Goal: Information Seeking & Learning: Learn about a topic

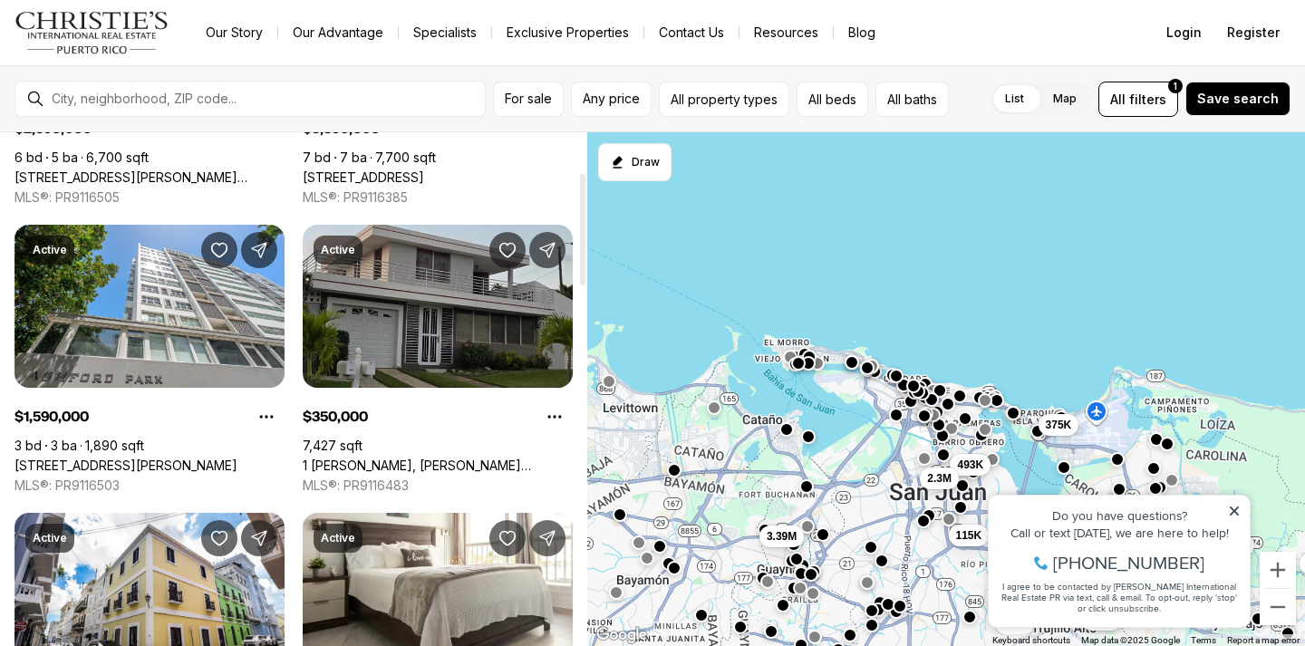
scroll to position [272, 0]
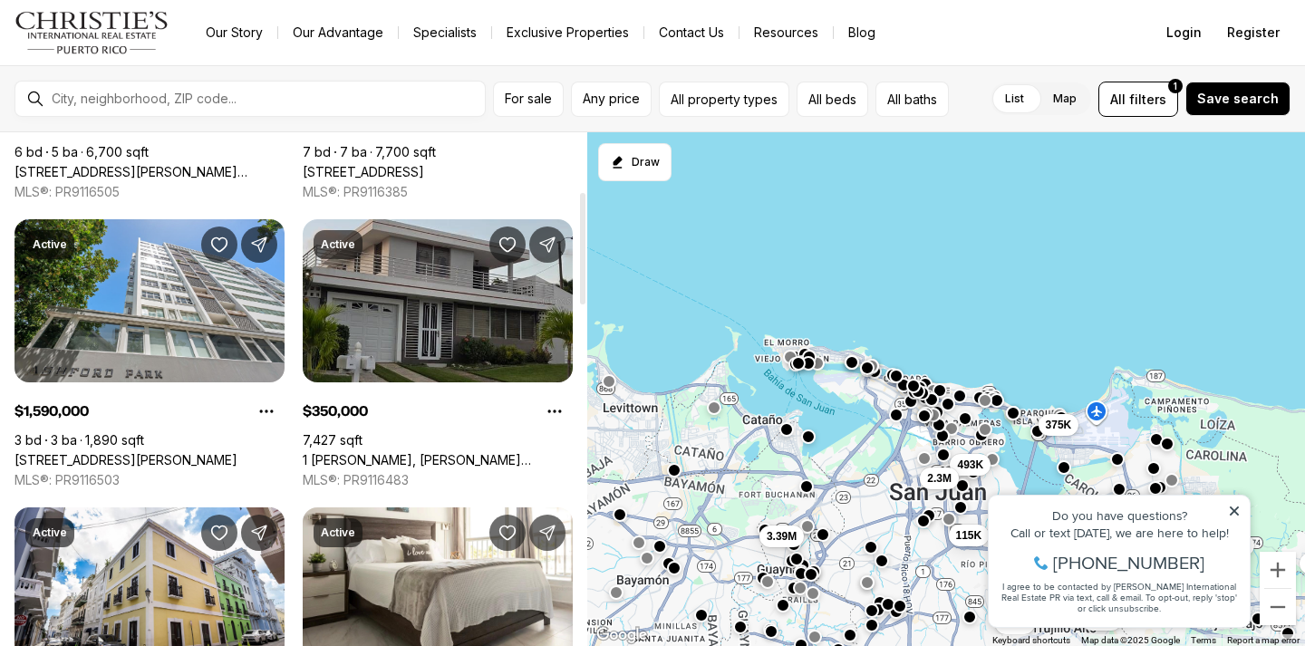
click at [462, 452] on link "1 VENUS GARDES, TRUJILLO ALTO PR, 00976" at bounding box center [438, 460] width 270 height 16
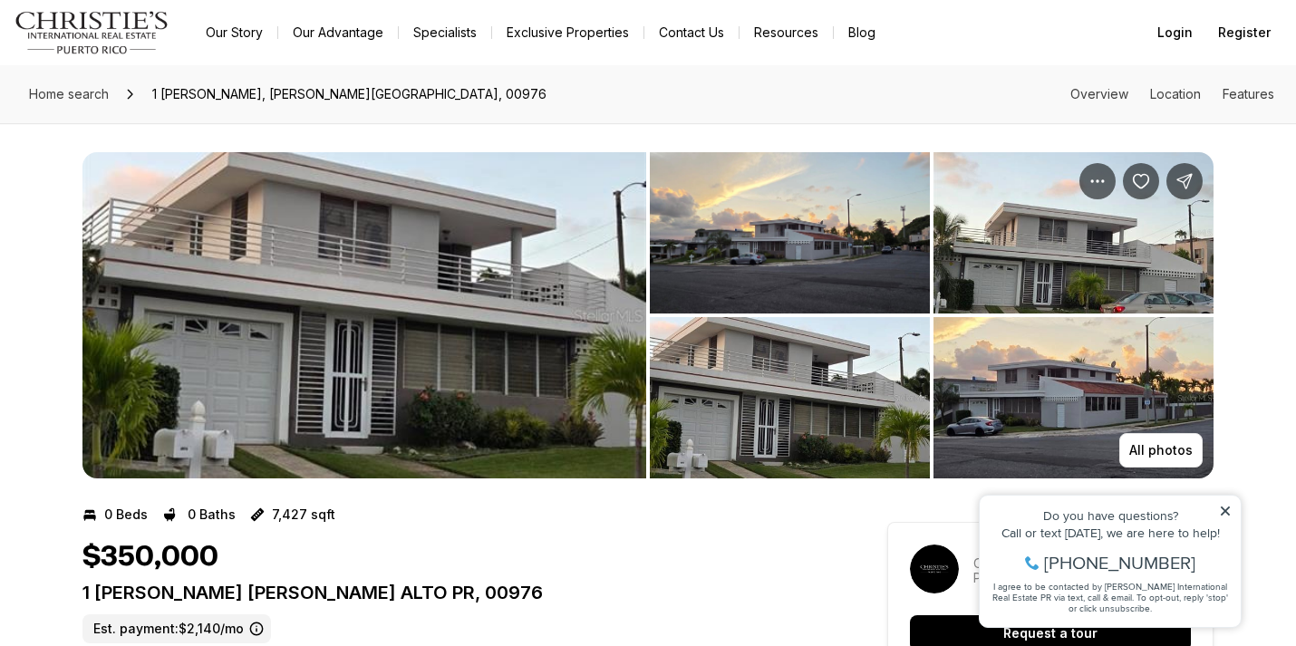
click at [824, 254] on img "View image gallery" at bounding box center [790, 232] width 280 height 161
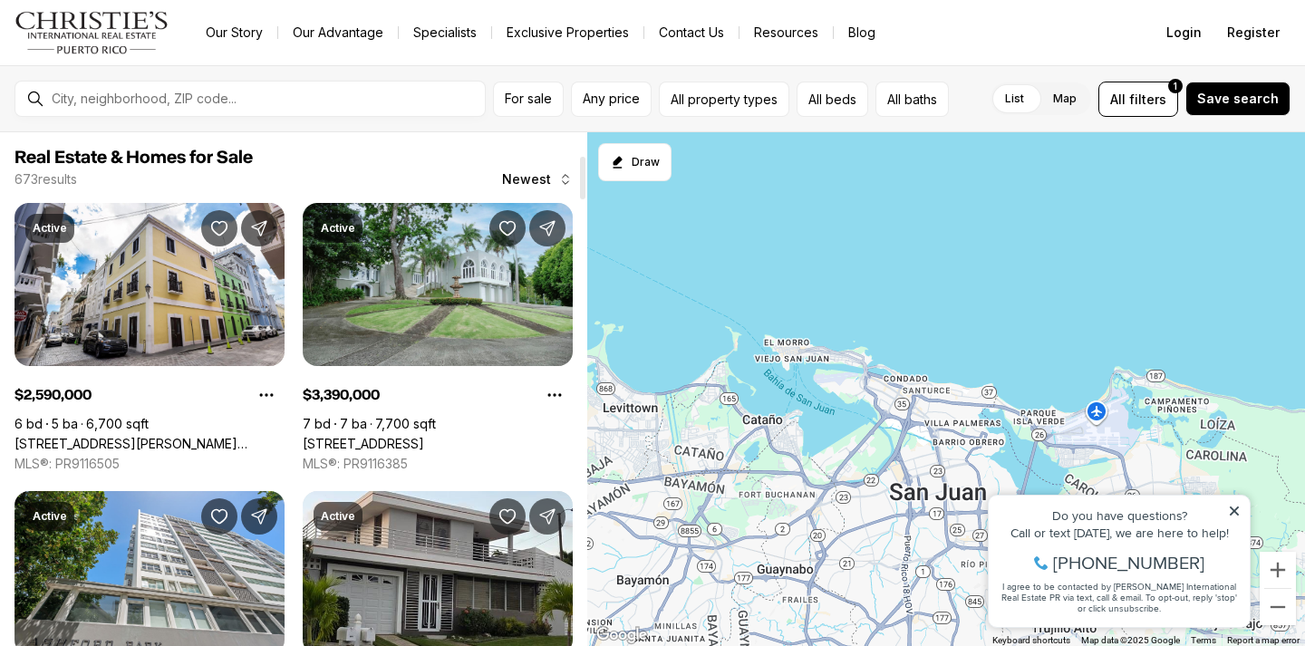
scroll to position [272, 0]
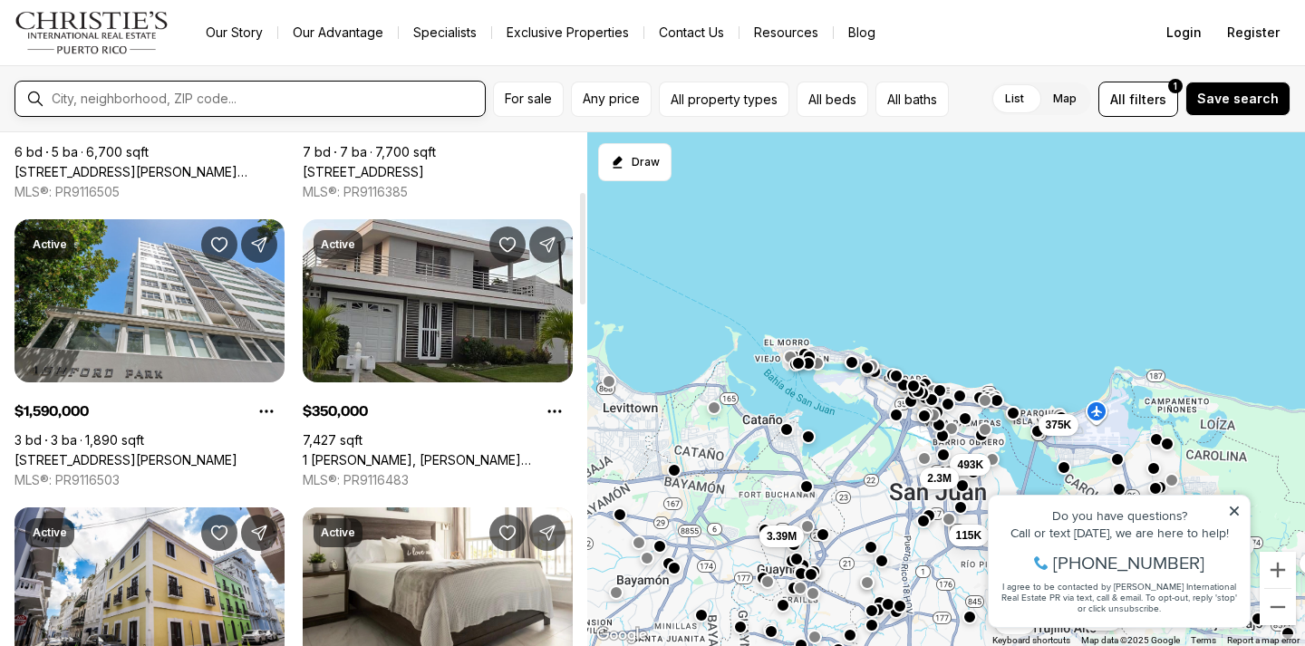
click at [279, 101] on input "text" at bounding box center [265, 99] width 426 height 15
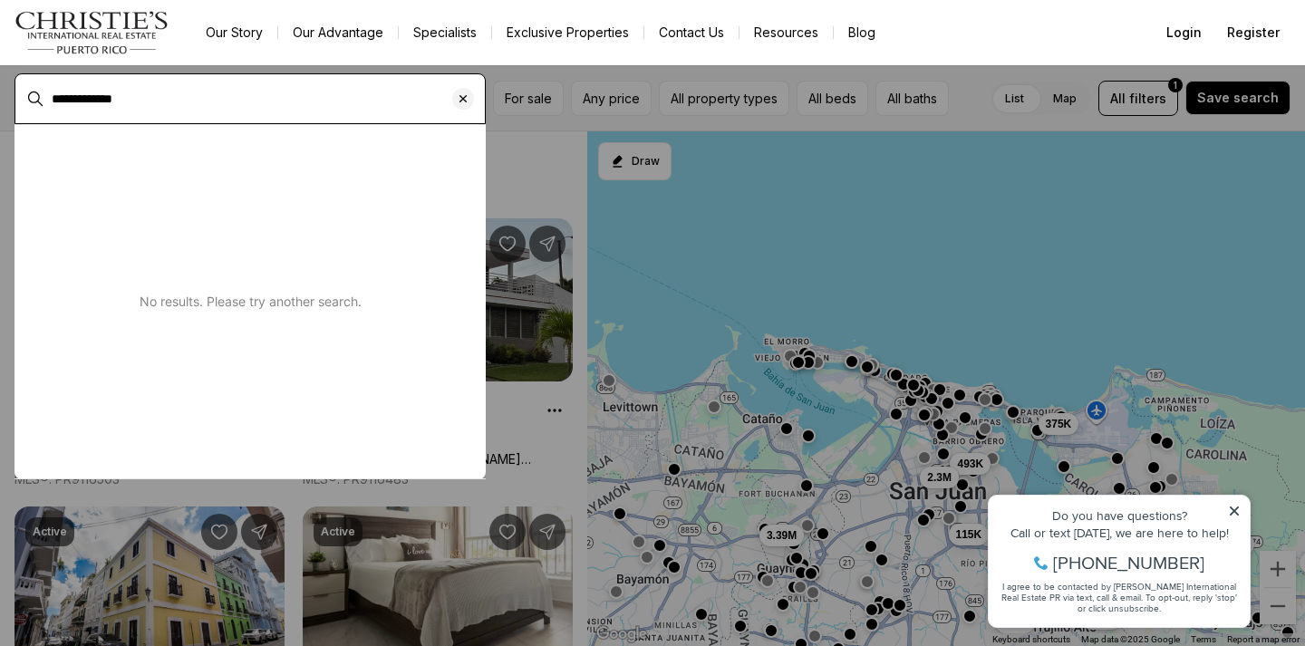
type input "**********"
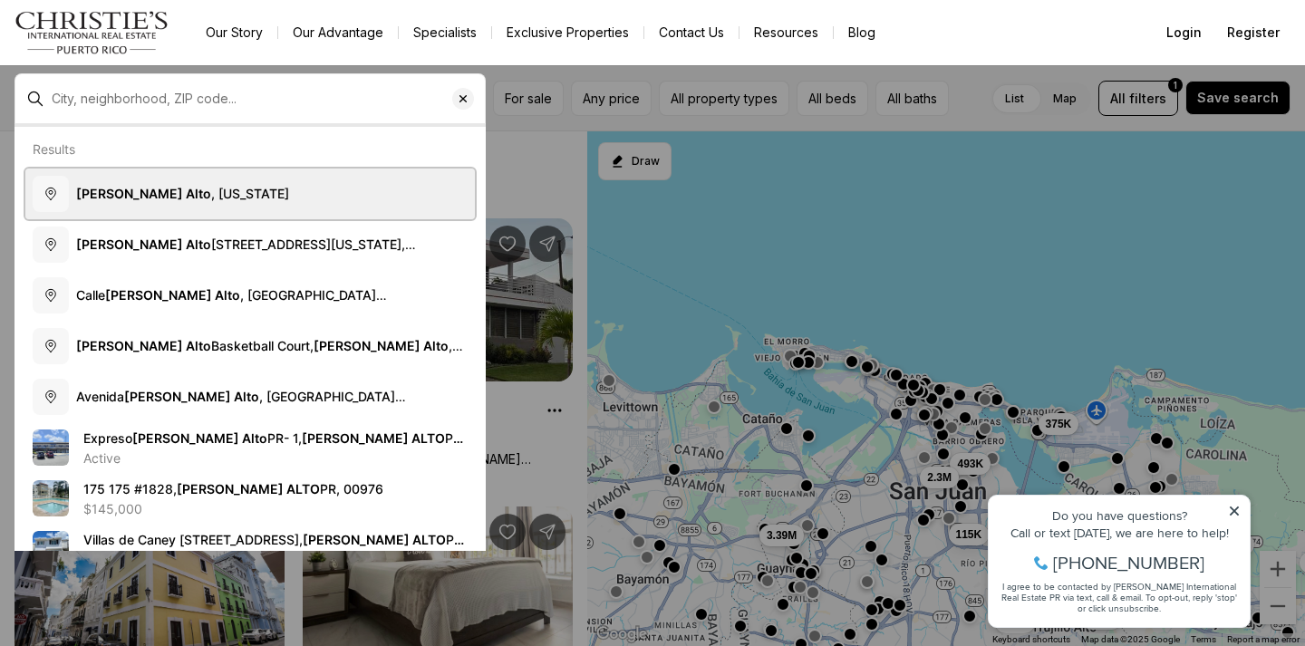
click at [214, 182] on button "Trujillo Alto , Puerto Rico" at bounding box center [250, 194] width 450 height 51
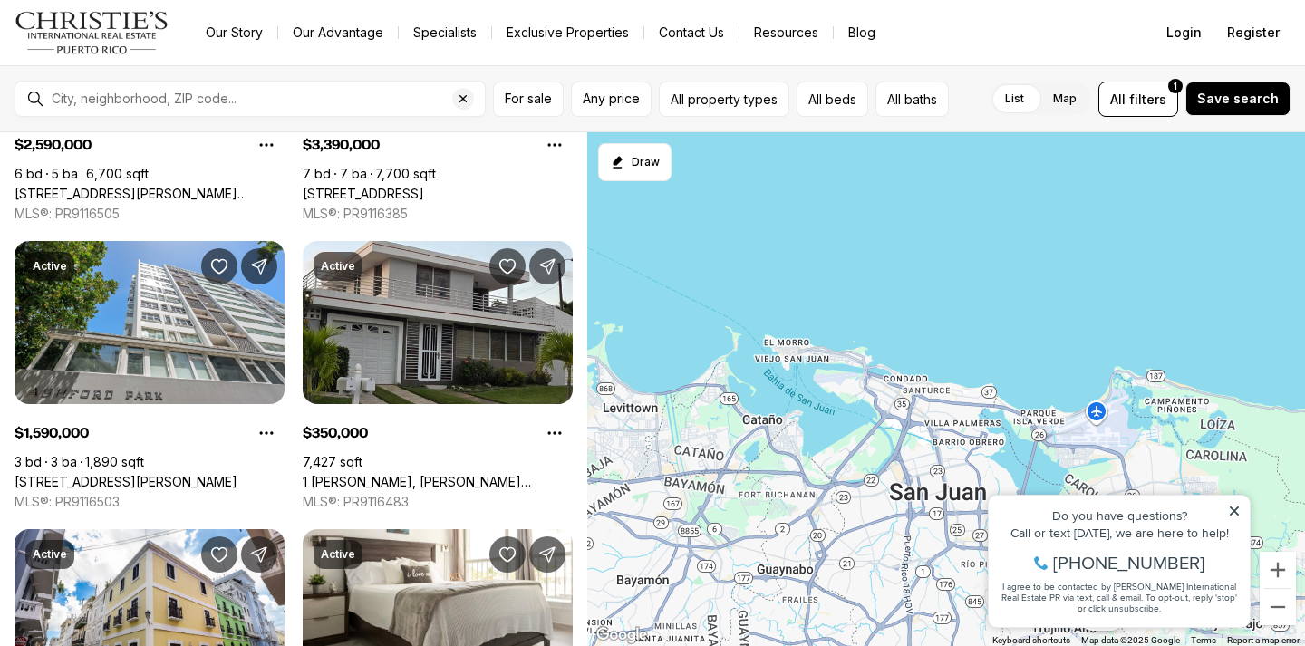
type input "**********"
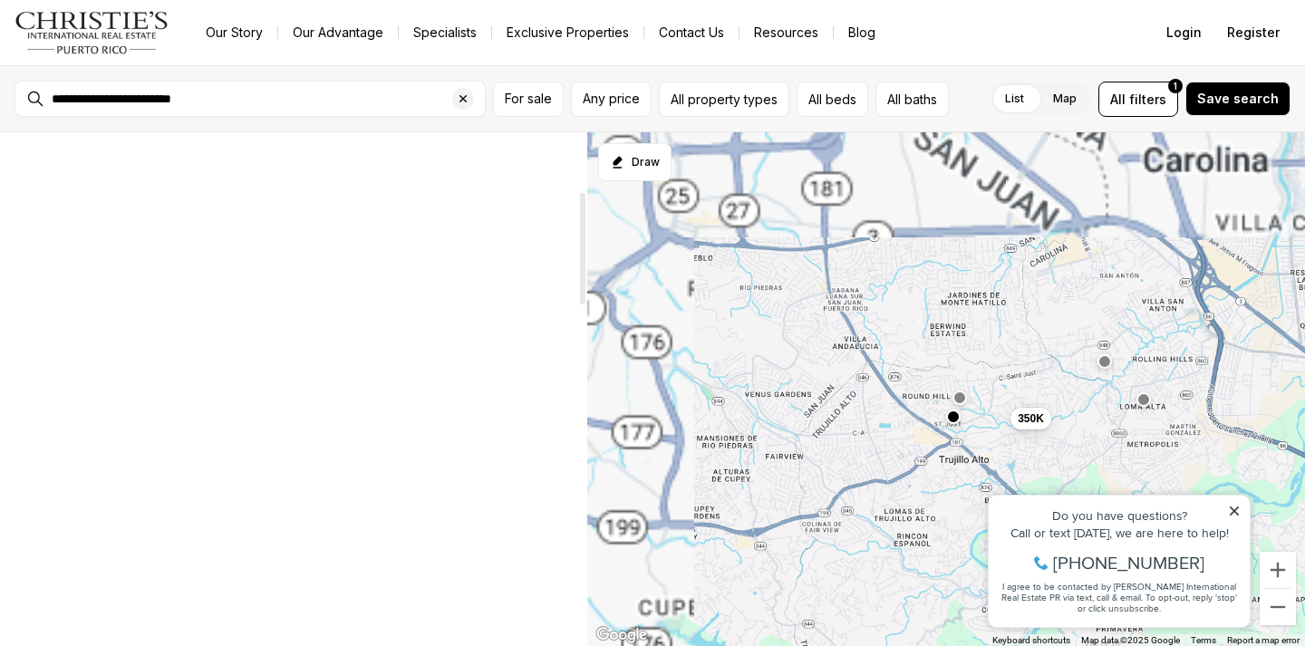
scroll to position [16, 0]
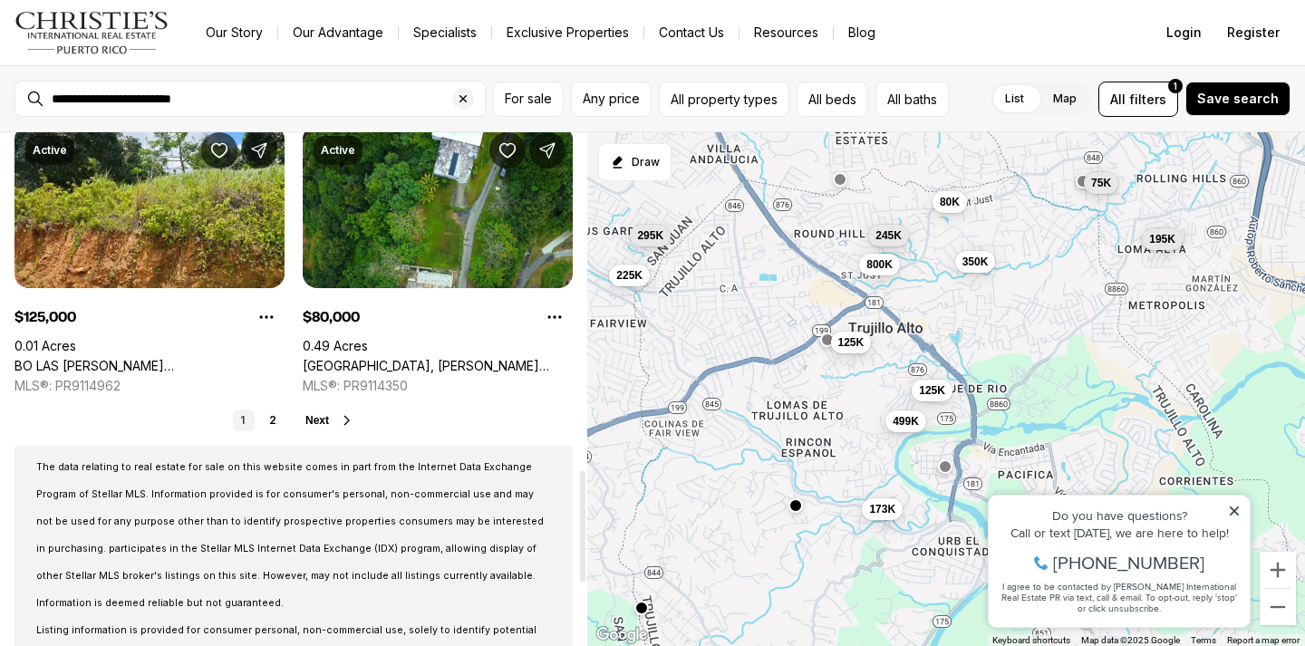
scroll to position [1631, 0]
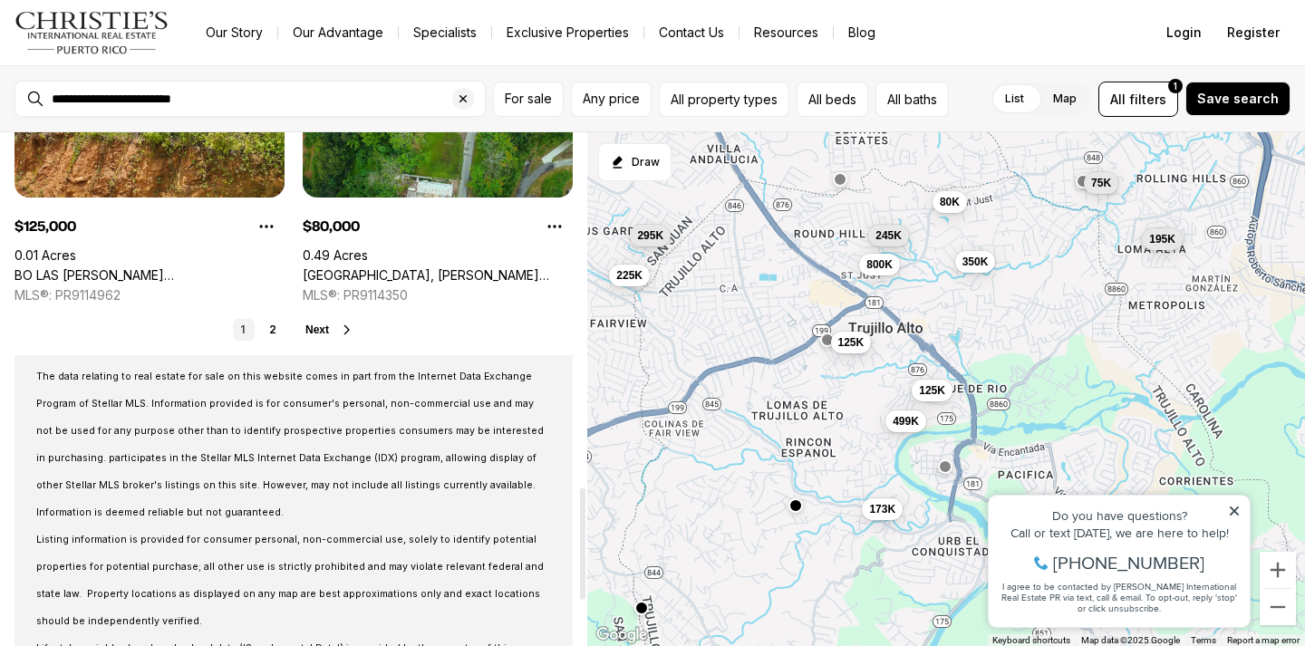
click at [311, 324] on span "Next" at bounding box center [317, 330] width 24 height 13
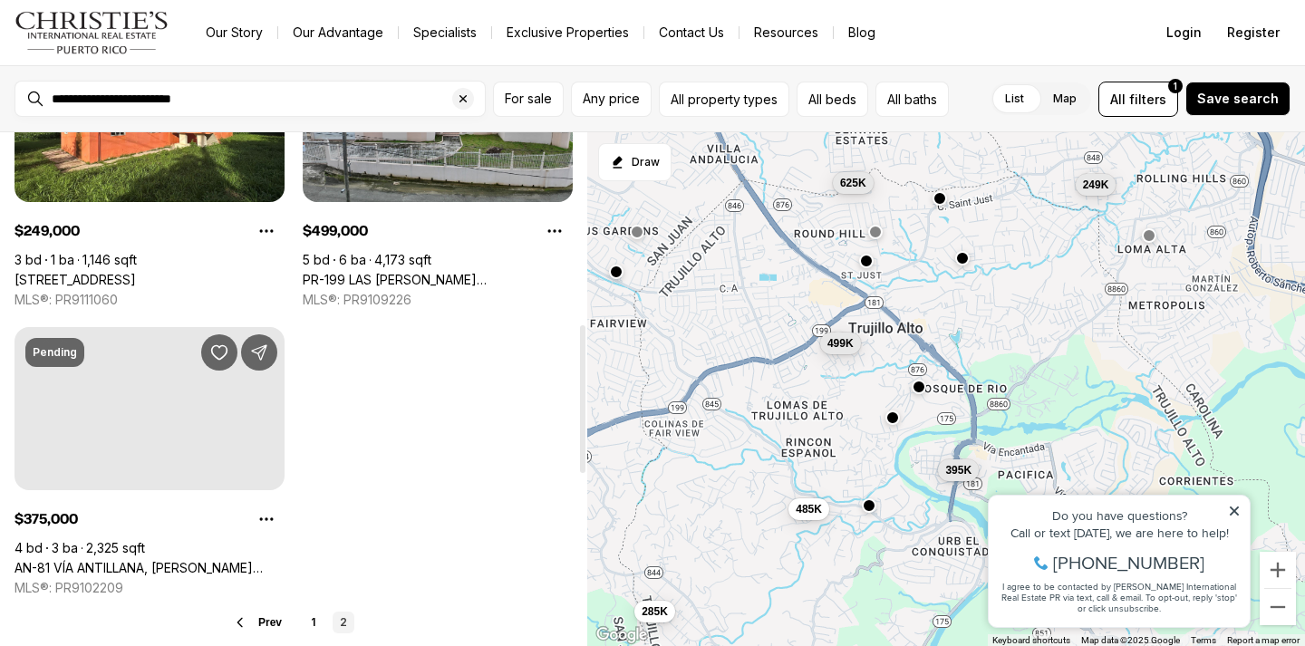
scroll to position [816, 0]
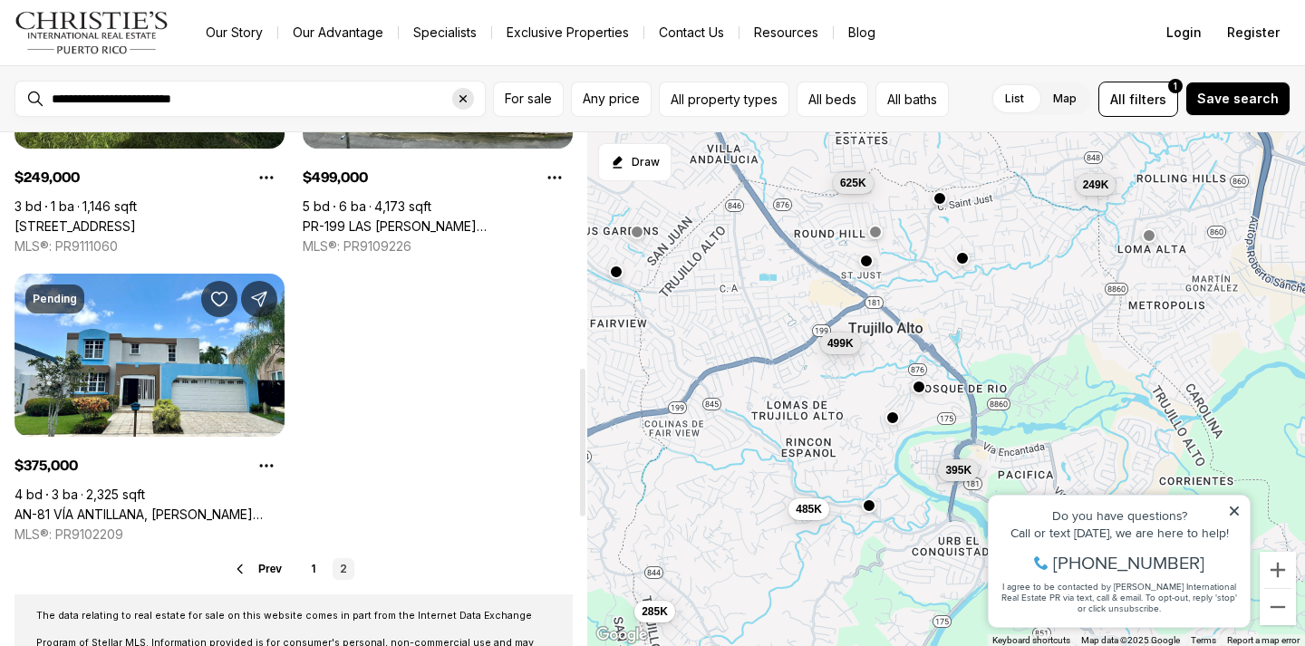
click at [461, 101] on icon "Clear search input" at bounding box center [463, 98] width 7 height 7
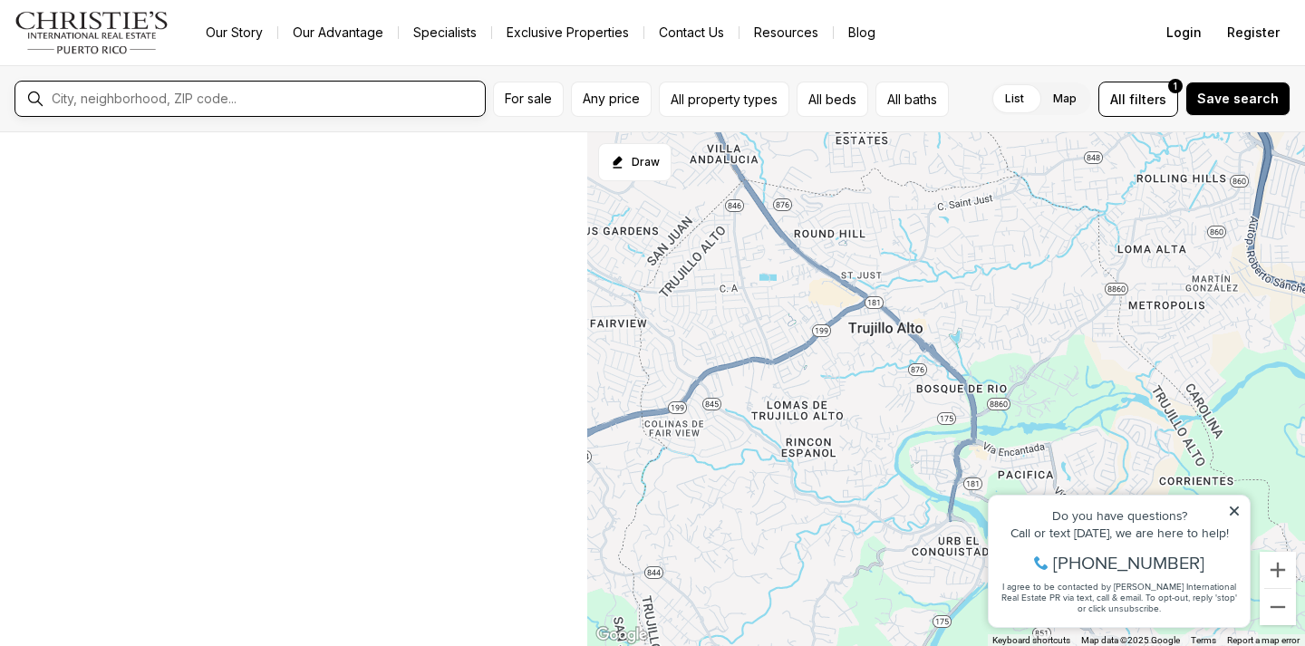
click at [274, 101] on input "text" at bounding box center [265, 99] width 426 height 15
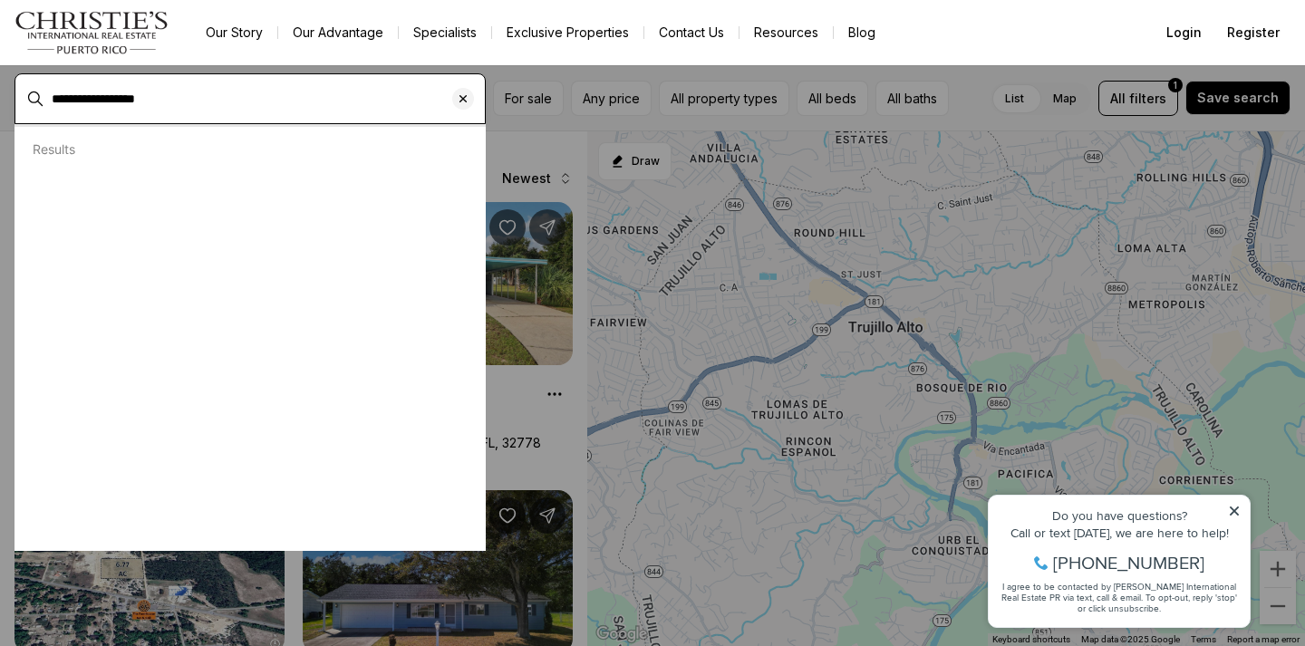
type input "**********"
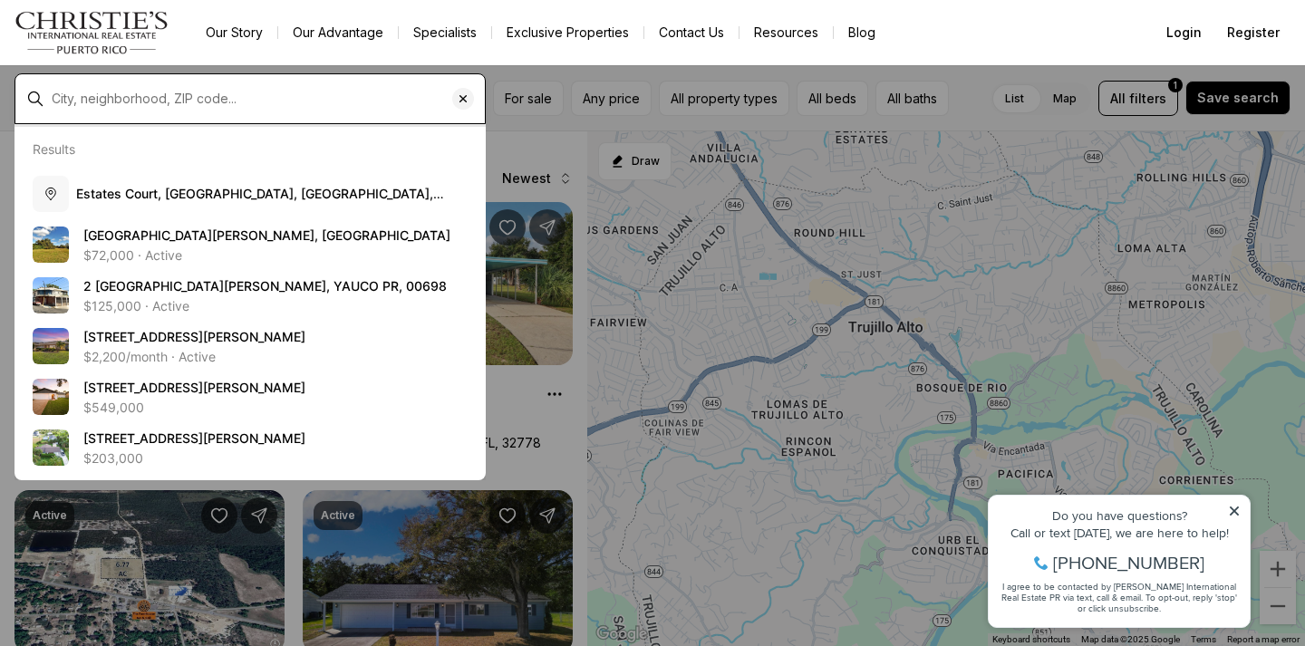
type input "**********"
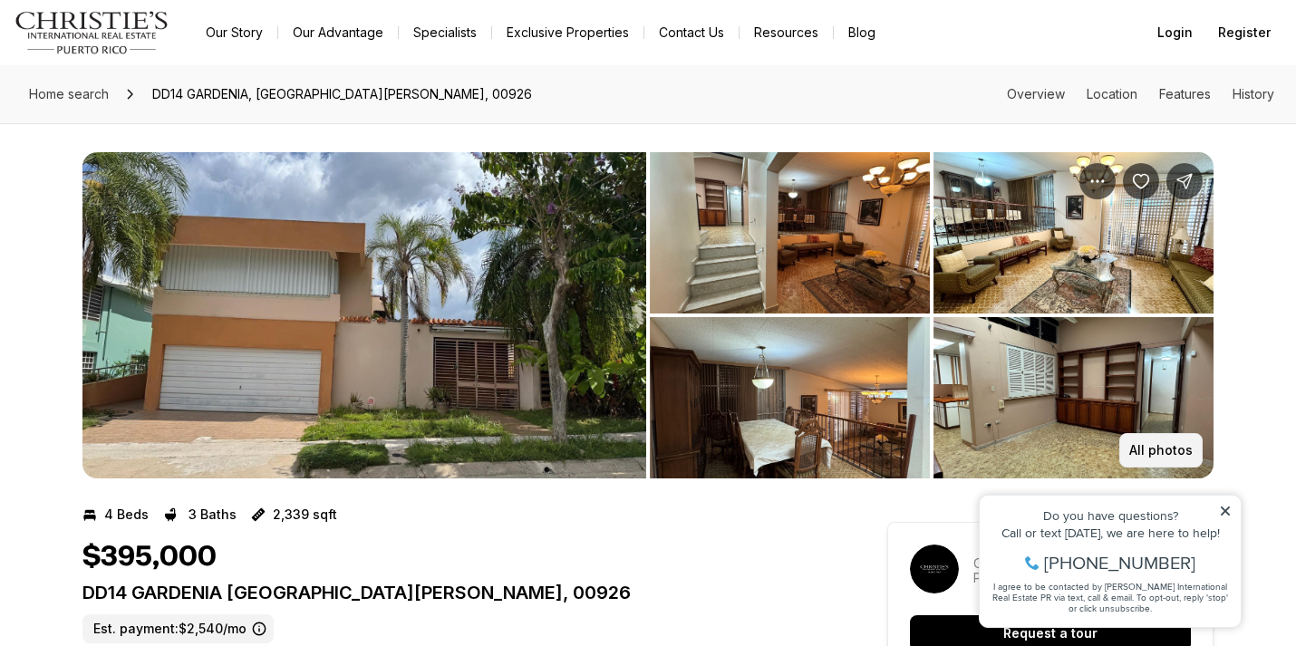
click at [1153, 447] on p "All photos" at bounding box center [1160, 450] width 63 height 15
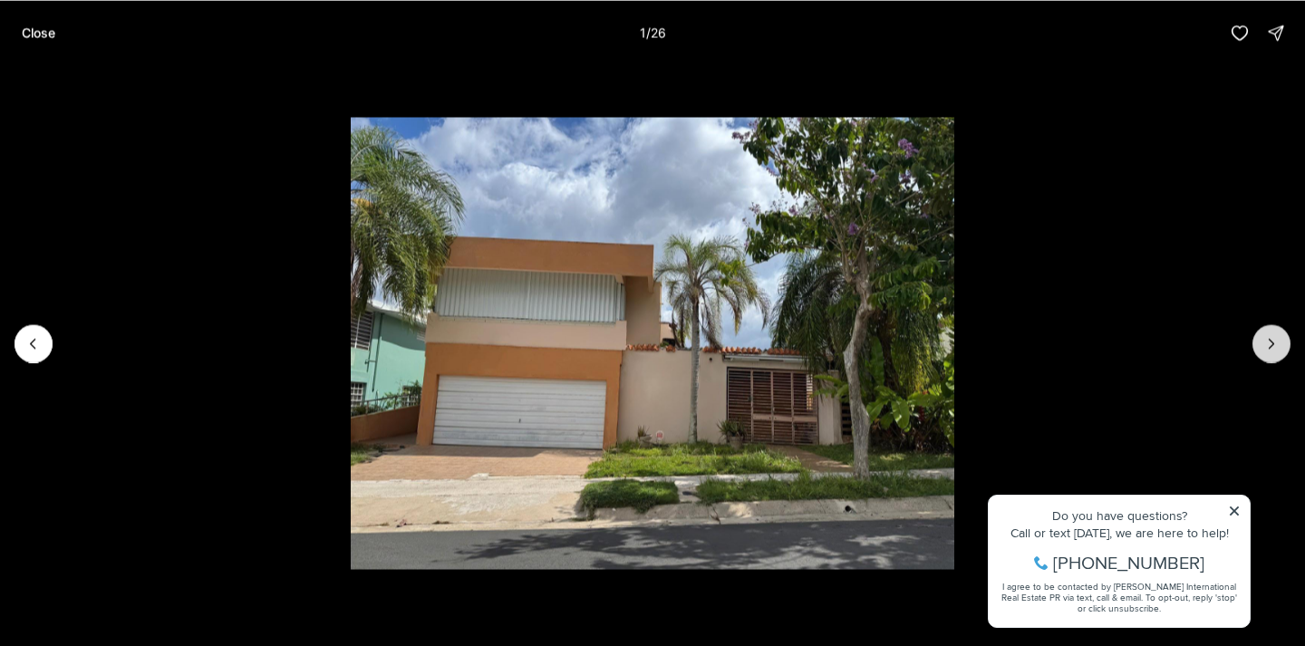
click at [1272, 352] on icon "Next slide" at bounding box center [1272, 343] width 18 height 18
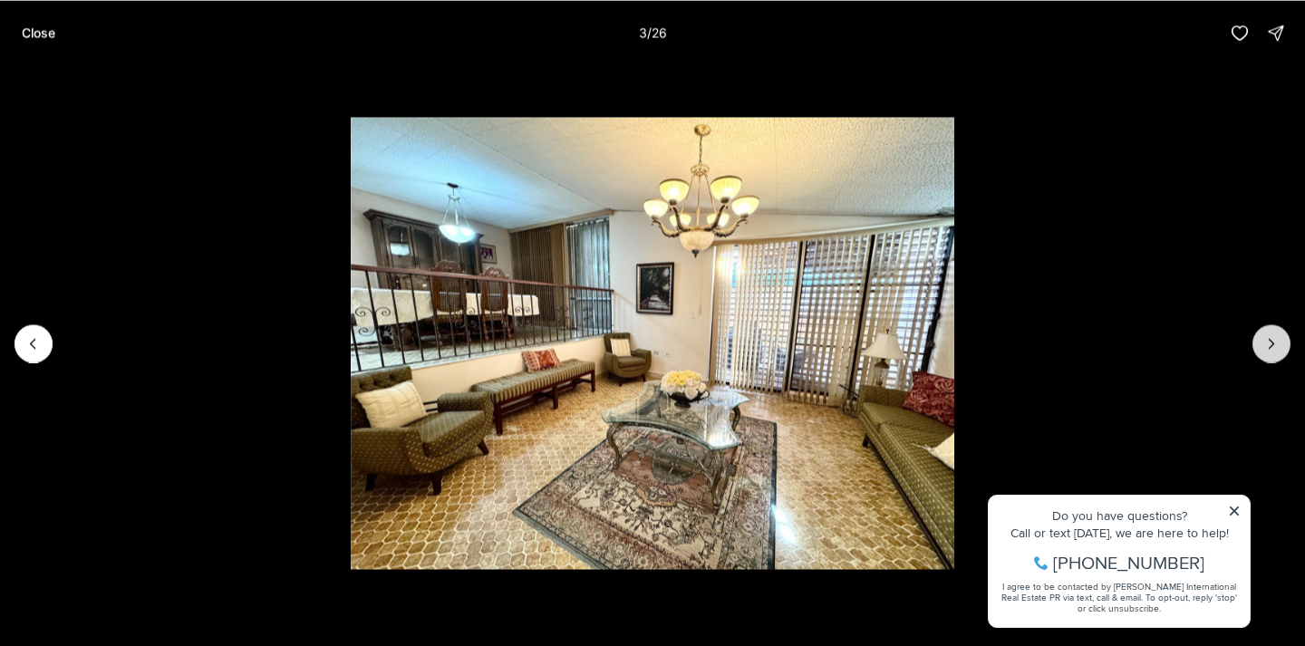
click at [1272, 352] on icon "Next slide" at bounding box center [1272, 343] width 18 height 18
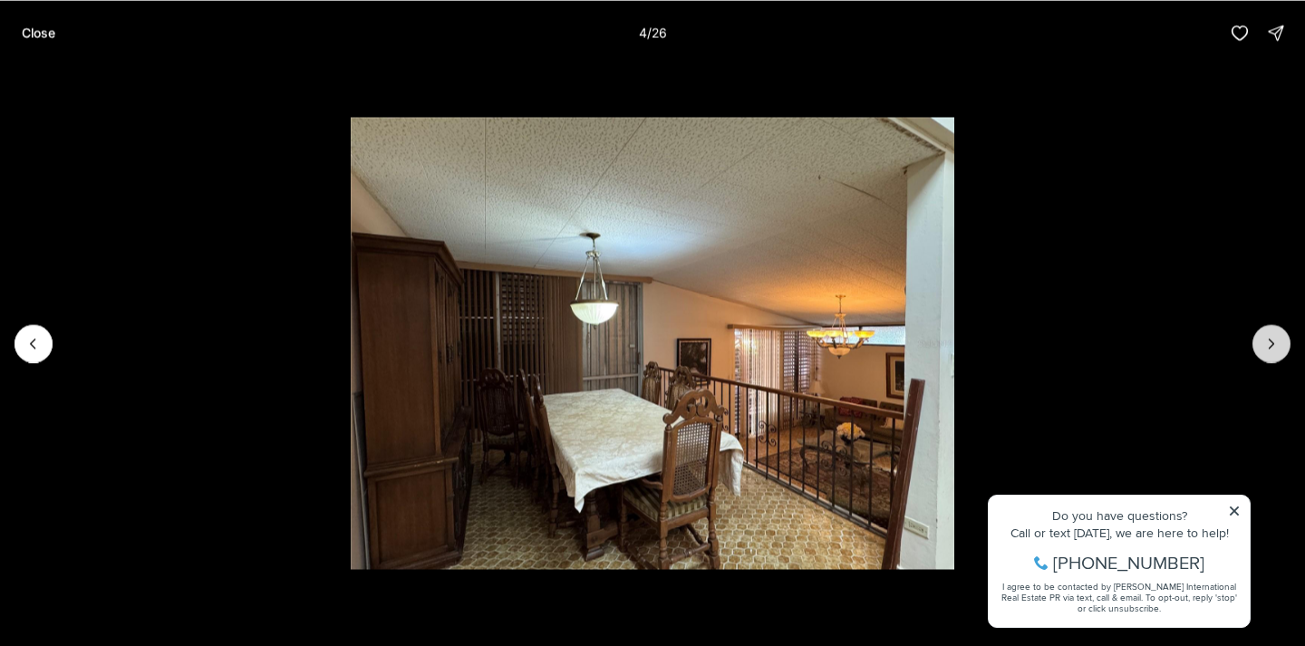
click at [1272, 352] on icon "Next slide" at bounding box center [1272, 343] width 18 height 18
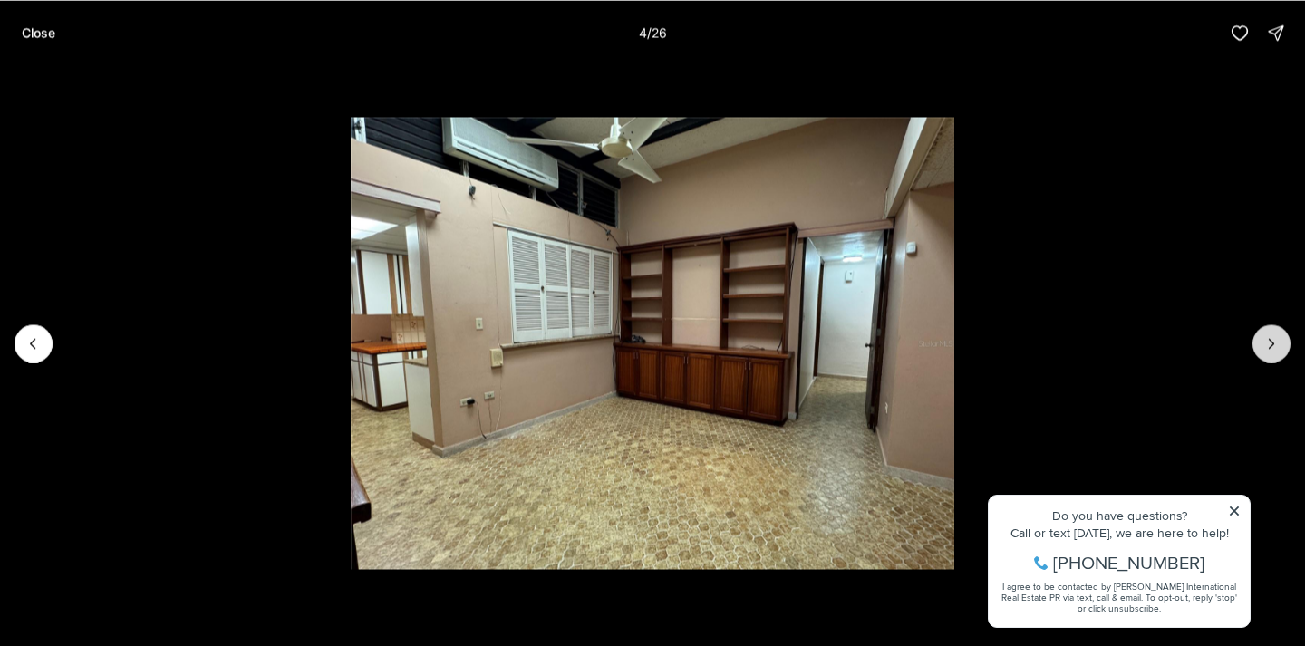
click at [1272, 352] on icon "Next slide" at bounding box center [1272, 343] width 18 height 18
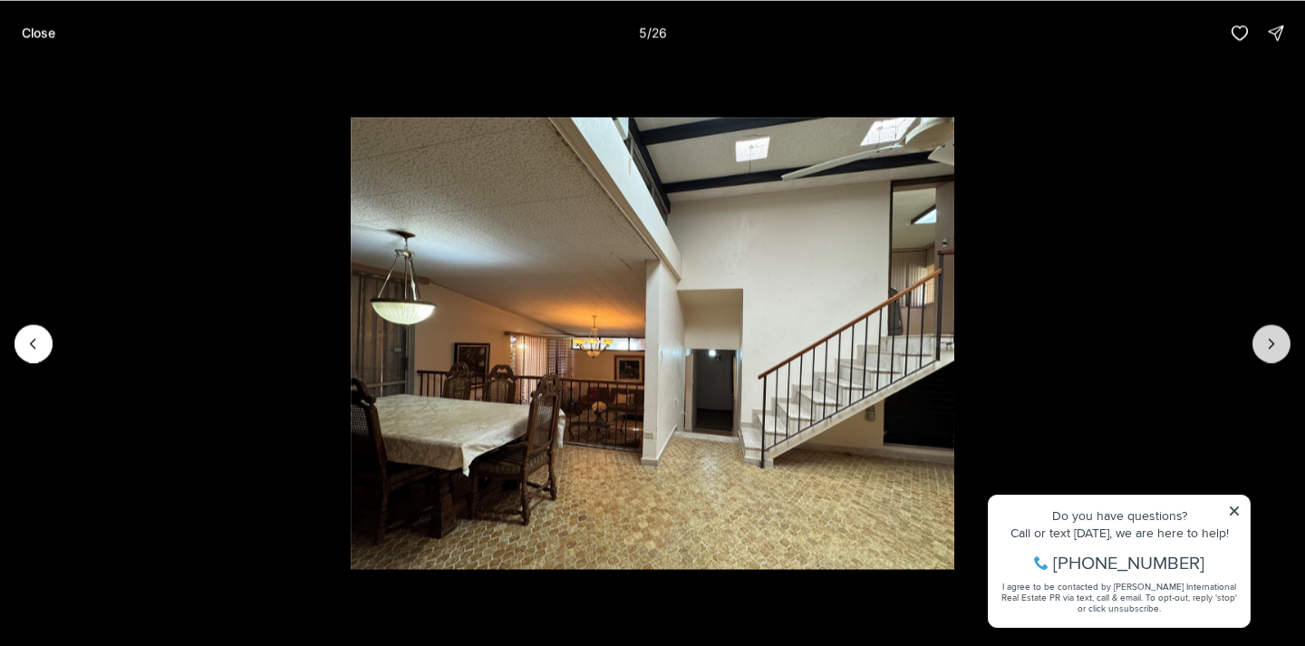
click at [1272, 352] on icon "Next slide" at bounding box center [1272, 343] width 18 height 18
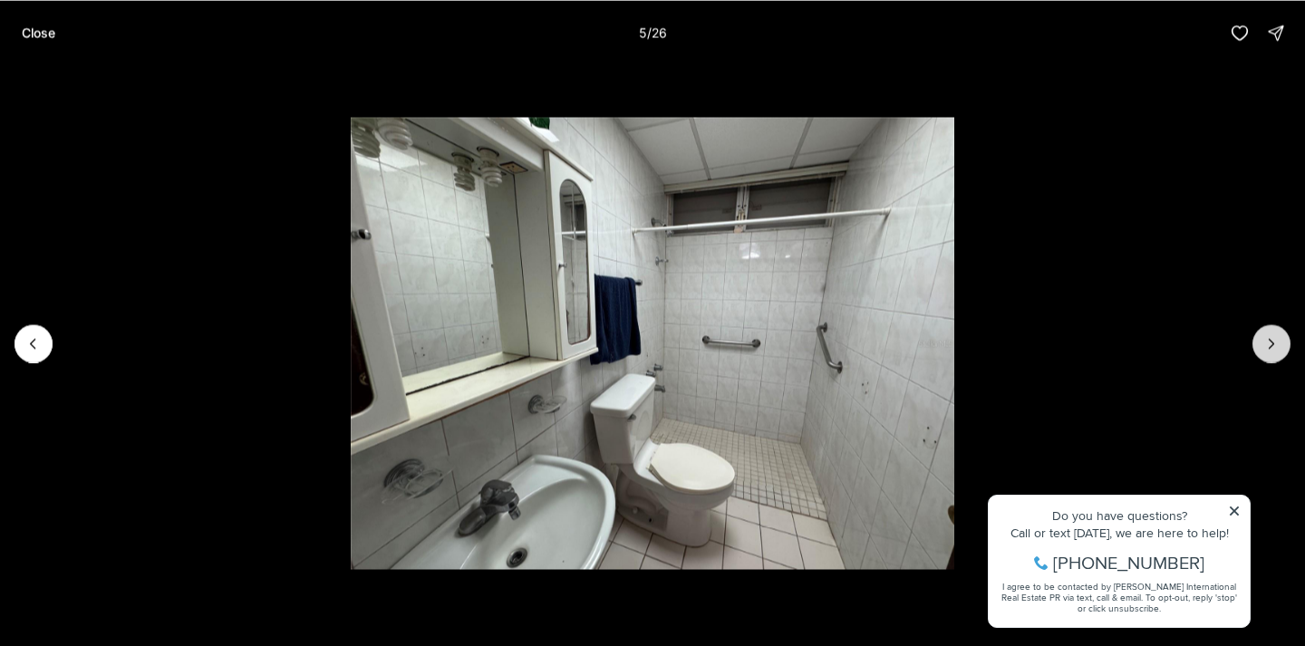
click at [1272, 352] on icon "Next slide" at bounding box center [1272, 343] width 18 height 18
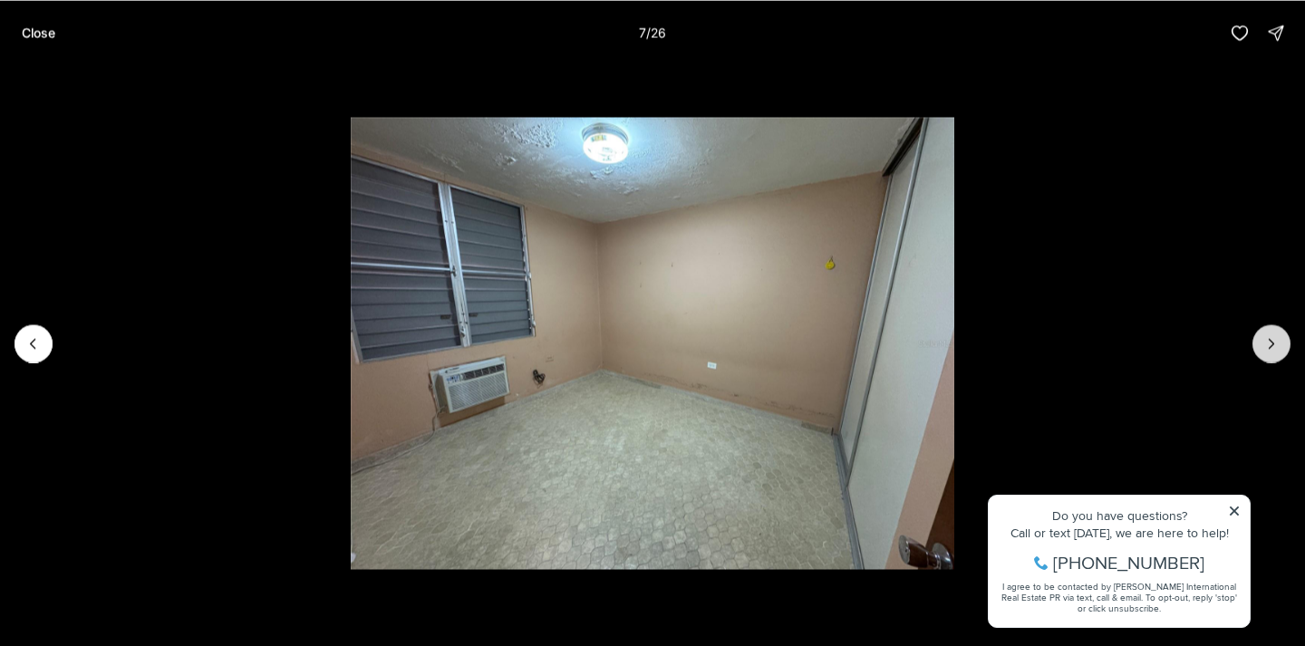
click at [1272, 352] on icon "Next slide" at bounding box center [1272, 343] width 18 height 18
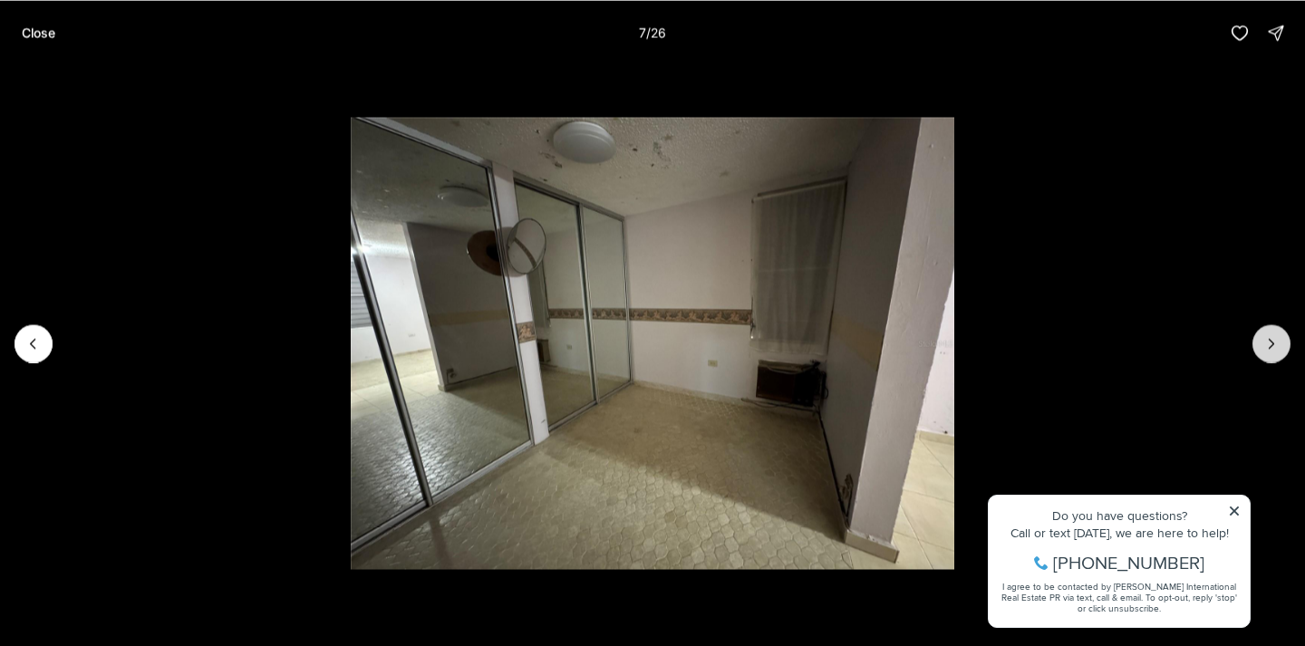
click at [1272, 352] on icon "Next slide" at bounding box center [1272, 343] width 18 height 18
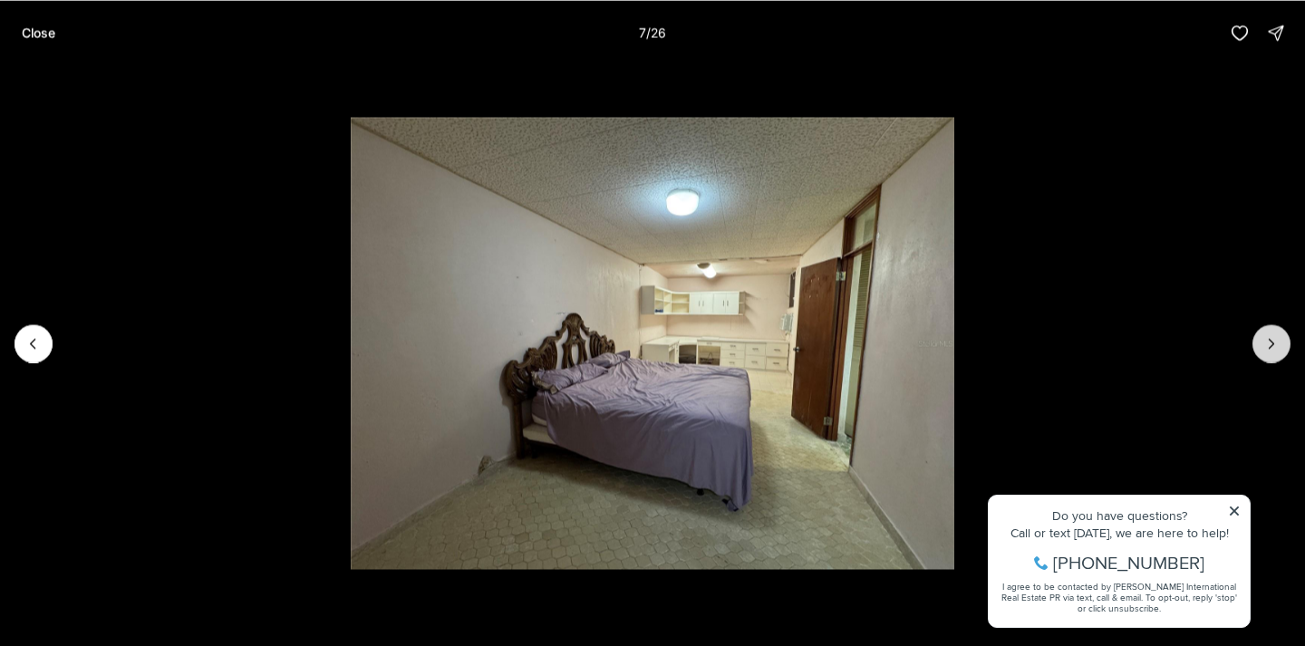
click at [1272, 352] on icon "Next slide" at bounding box center [1272, 343] width 18 height 18
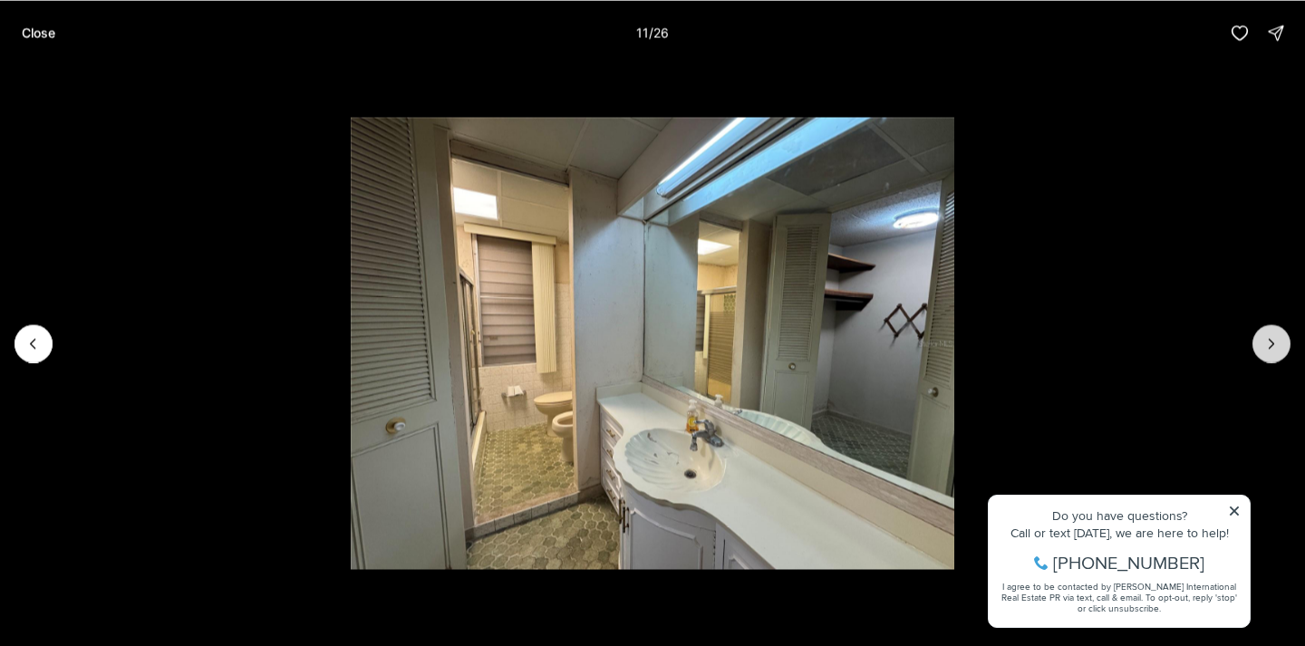
click at [1272, 352] on icon "Next slide" at bounding box center [1272, 343] width 18 height 18
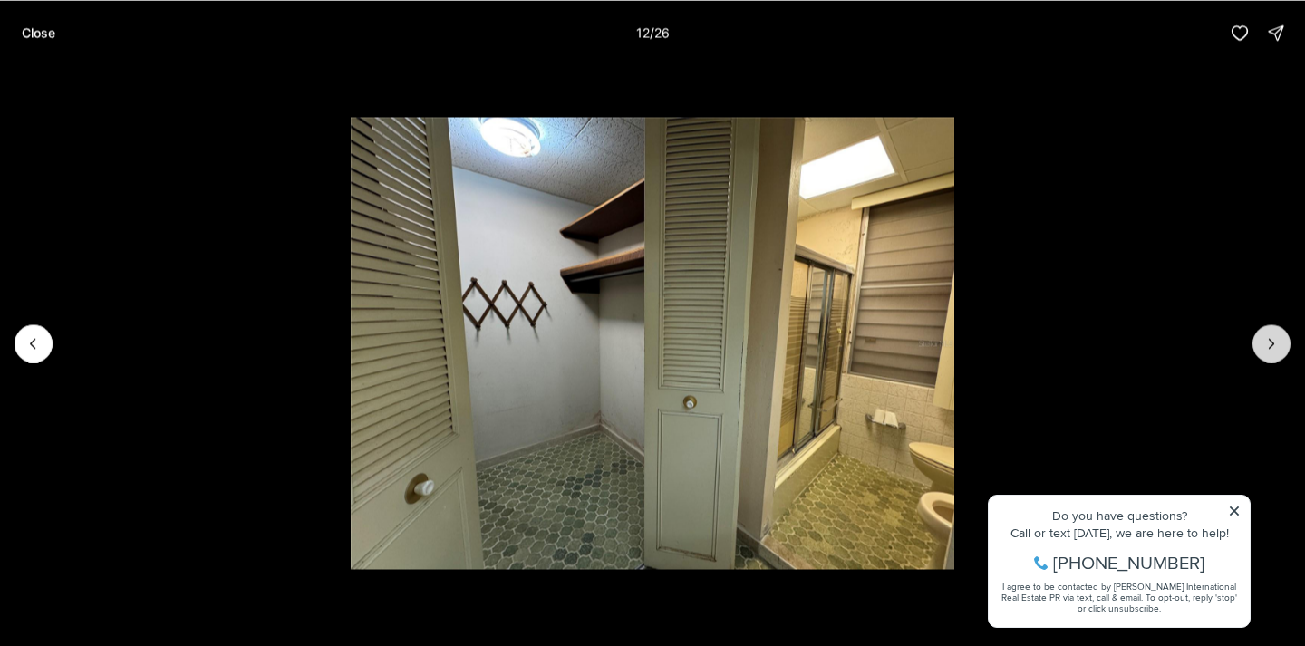
click at [1272, 353] on button "Next slide" at bounding box center [1272, 343] width 38 height 38
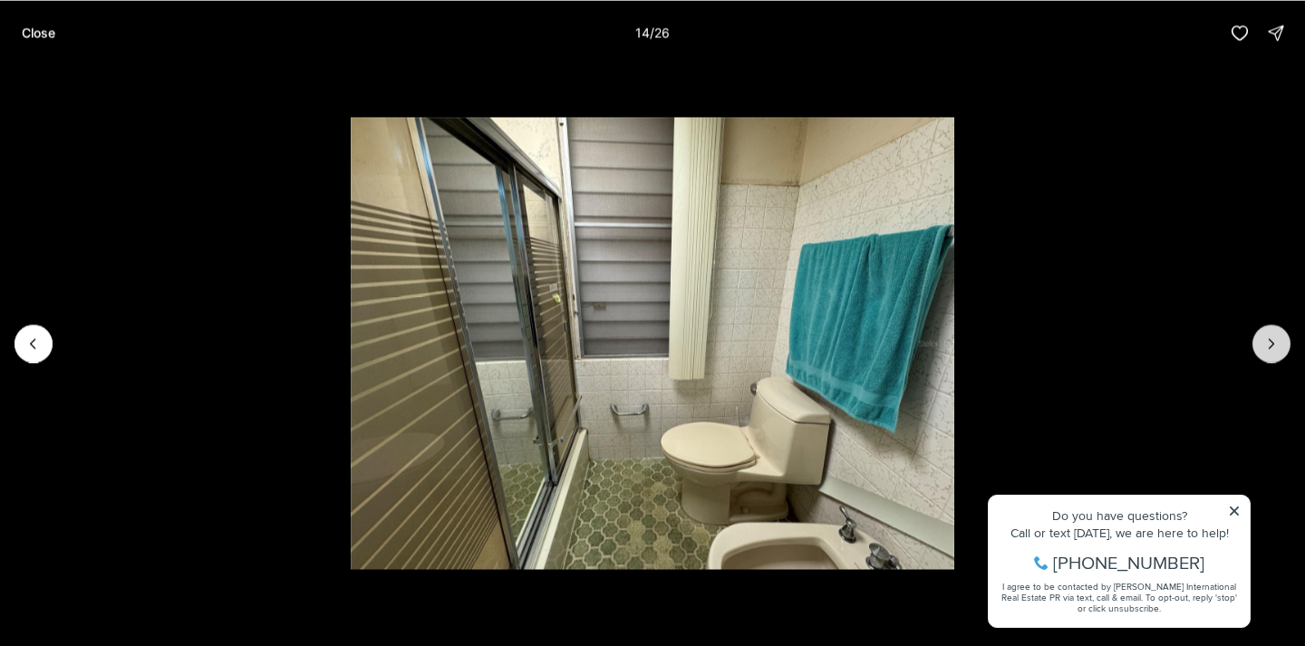
click at [1272, 353] on button "Next slide" at bounding box center [1272, 343] width 38 height 38
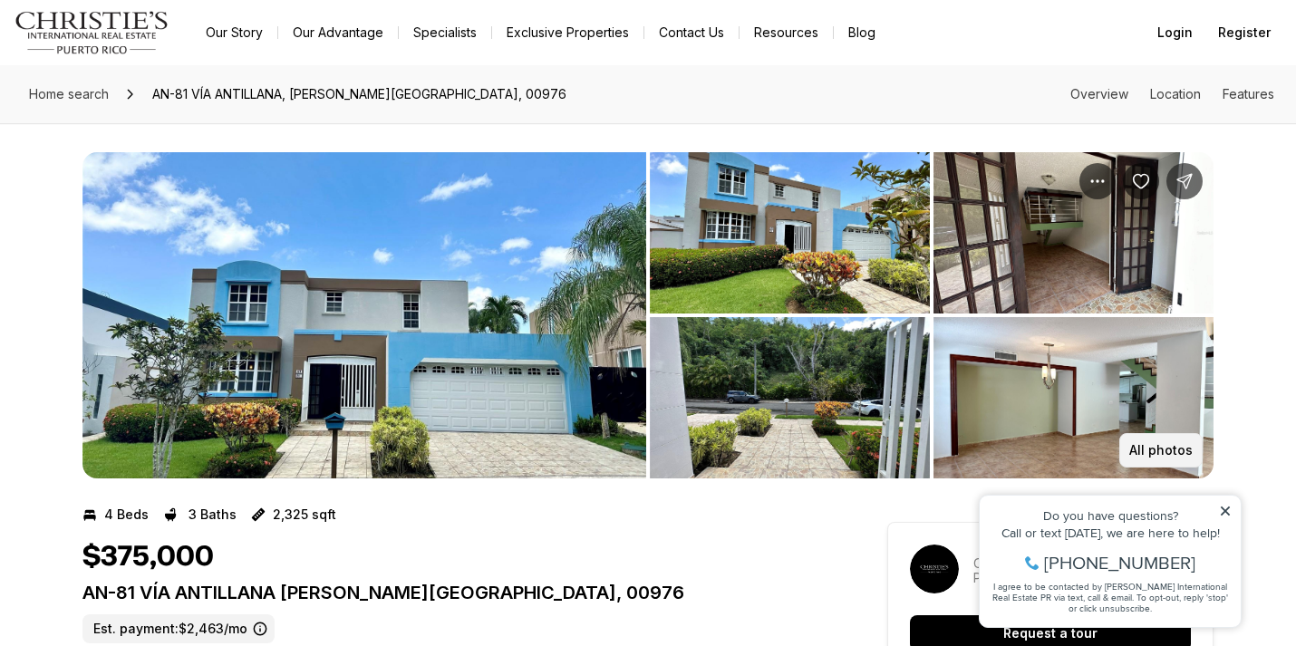
click at [1168, 447] on p "All photos" at bounding box center [1160, 450] width 63 height 15
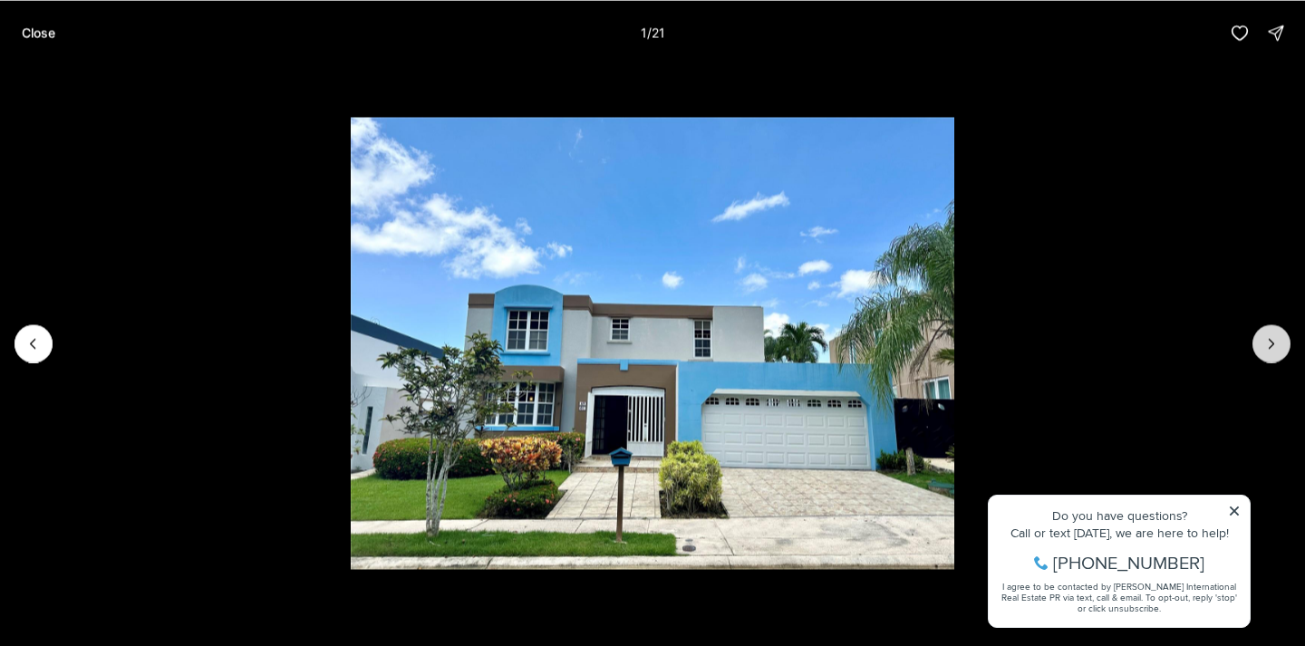
click at [1273, 349] on icon "Next slide" at bounding box center [1272, 343] width 18 height 18
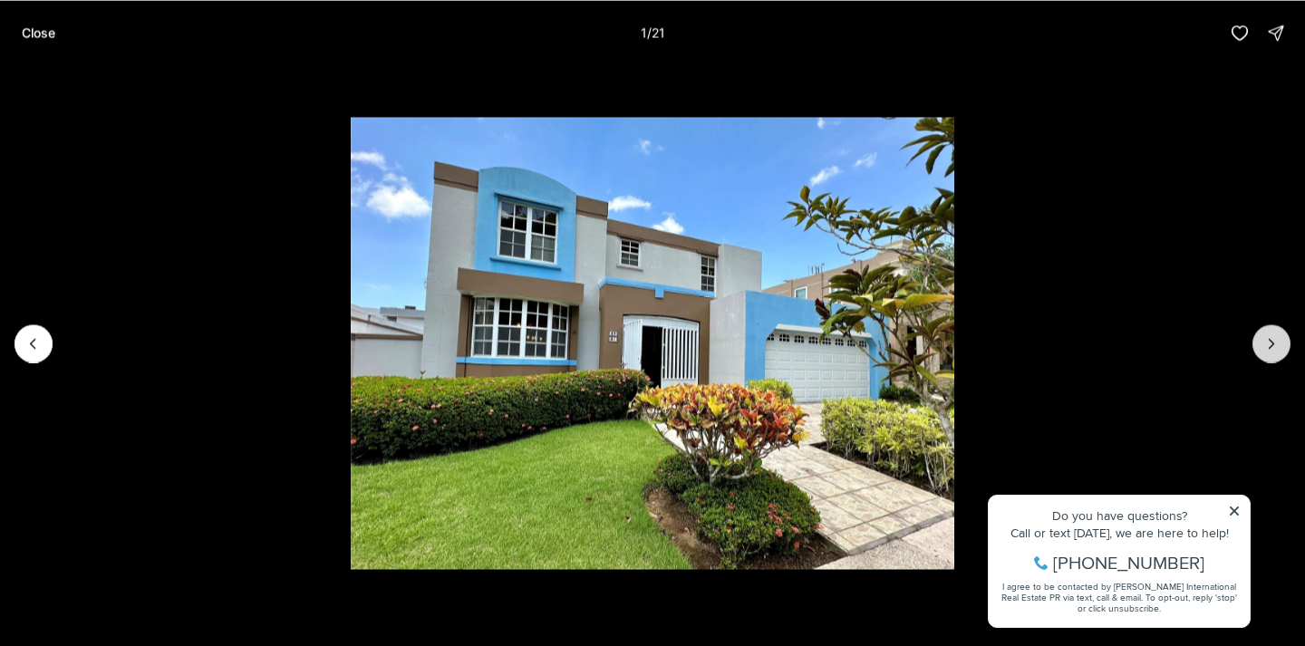
click at [1273, 349] on icon "Next slide" at bounding box center [1272, 343] width 18 height 18
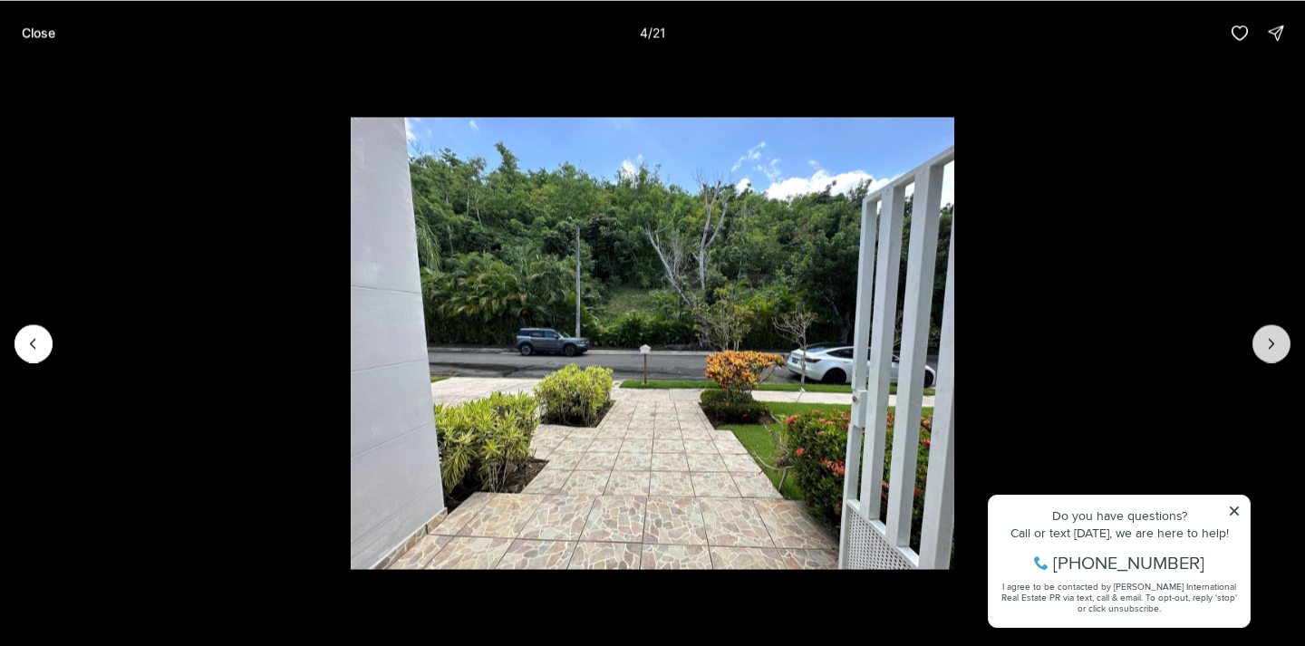
click at [1273, 349] on icon "Next slide" at bounding box center [1272, 343] width 18 height 18
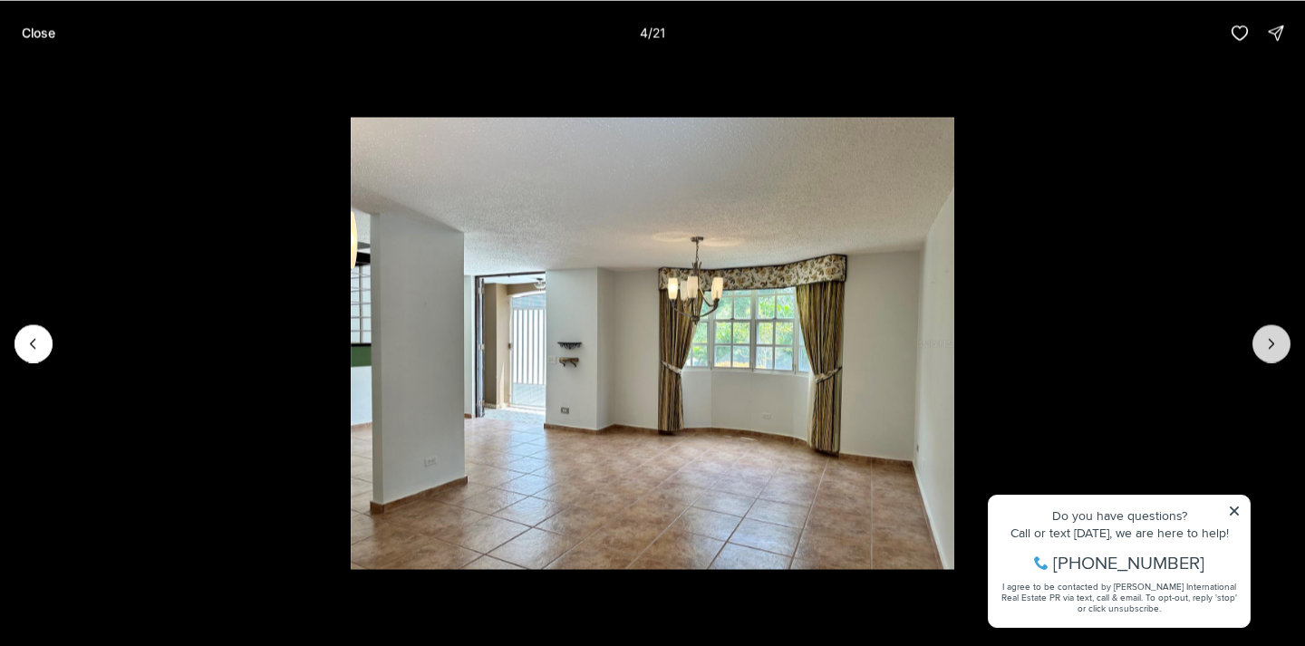
click at [1273, 349] on icon "Next slide" at bounding box center [1272, 343] width 18 height 18
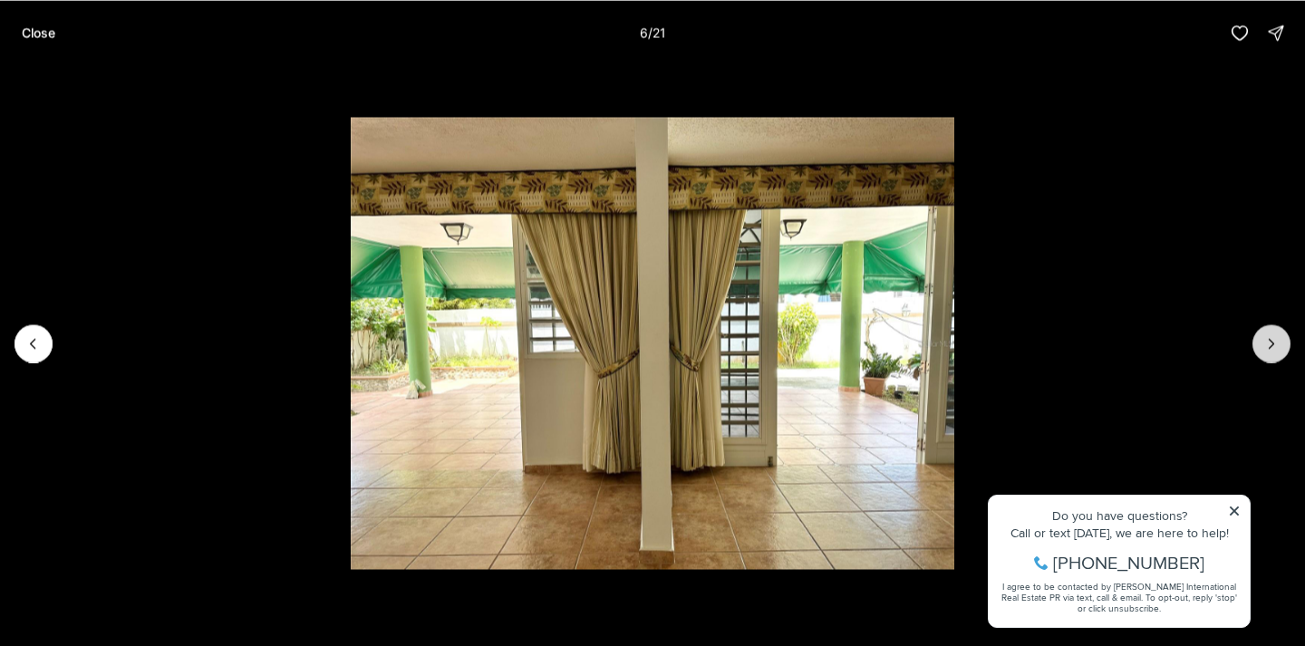
click at [1273, 349] on icon "Next slide" at bounding box center [1272, 343] width 18 height 18
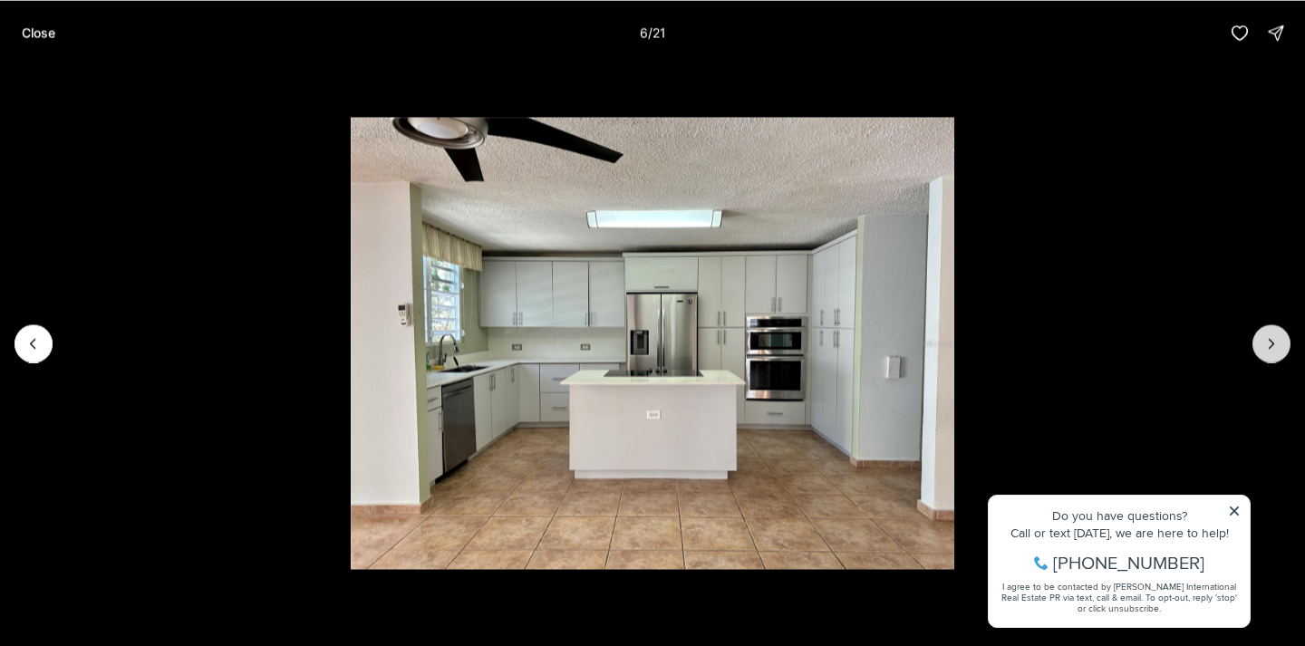
click at [1273, 349] on icon "Next slide" at bounding box center [1272, 343] width 18 height 18
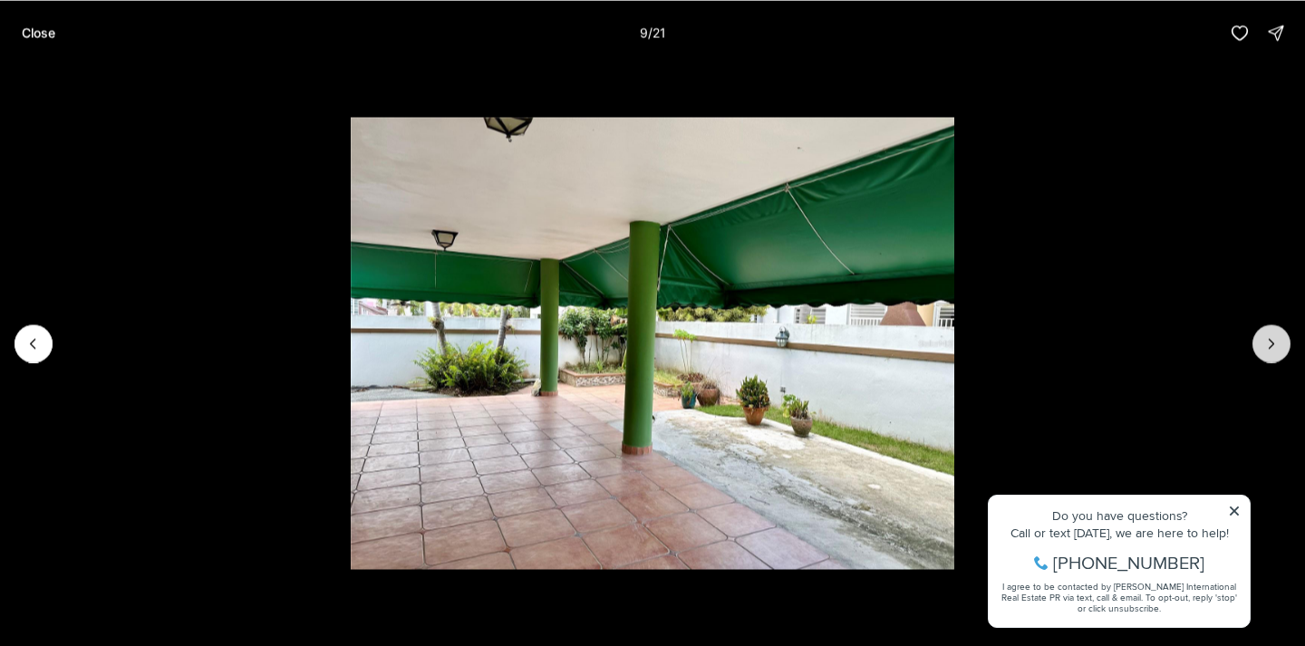
click at [1273, 349] on icon "Next slide" at bounding box center [1272, 343] width 18 height 18
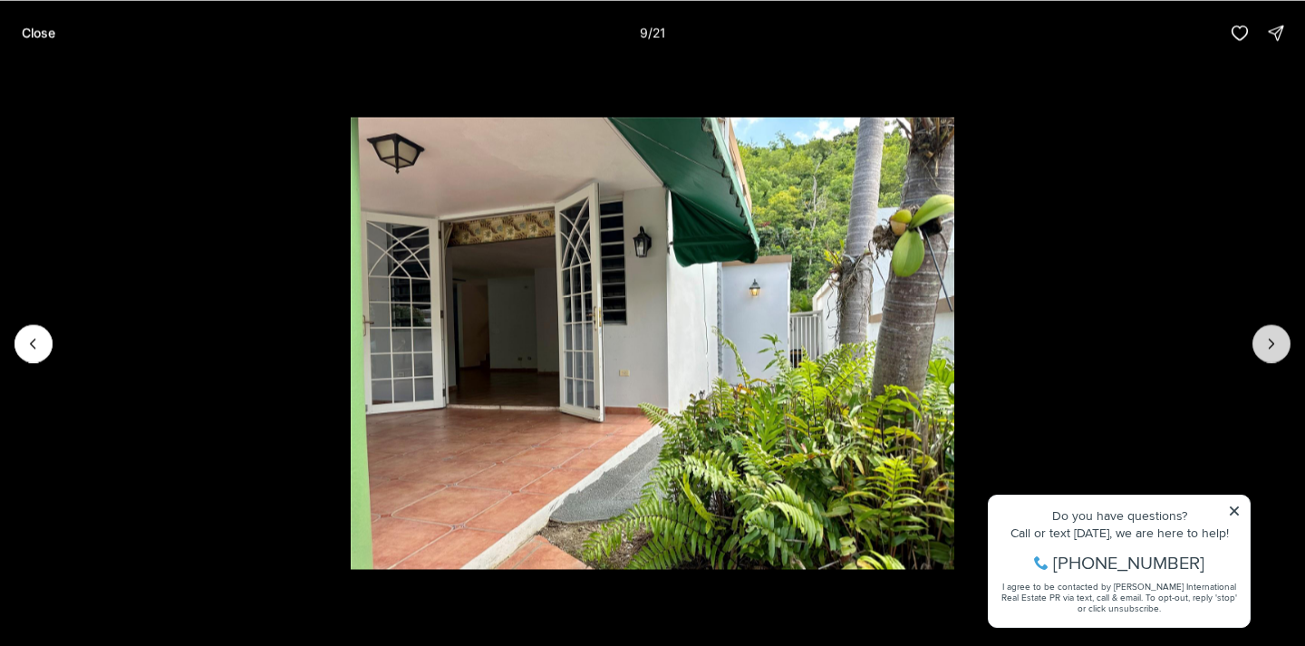
click at [1273, 349] on icon "Next slide" at bounding box center [1272, 343] width 18 height 18
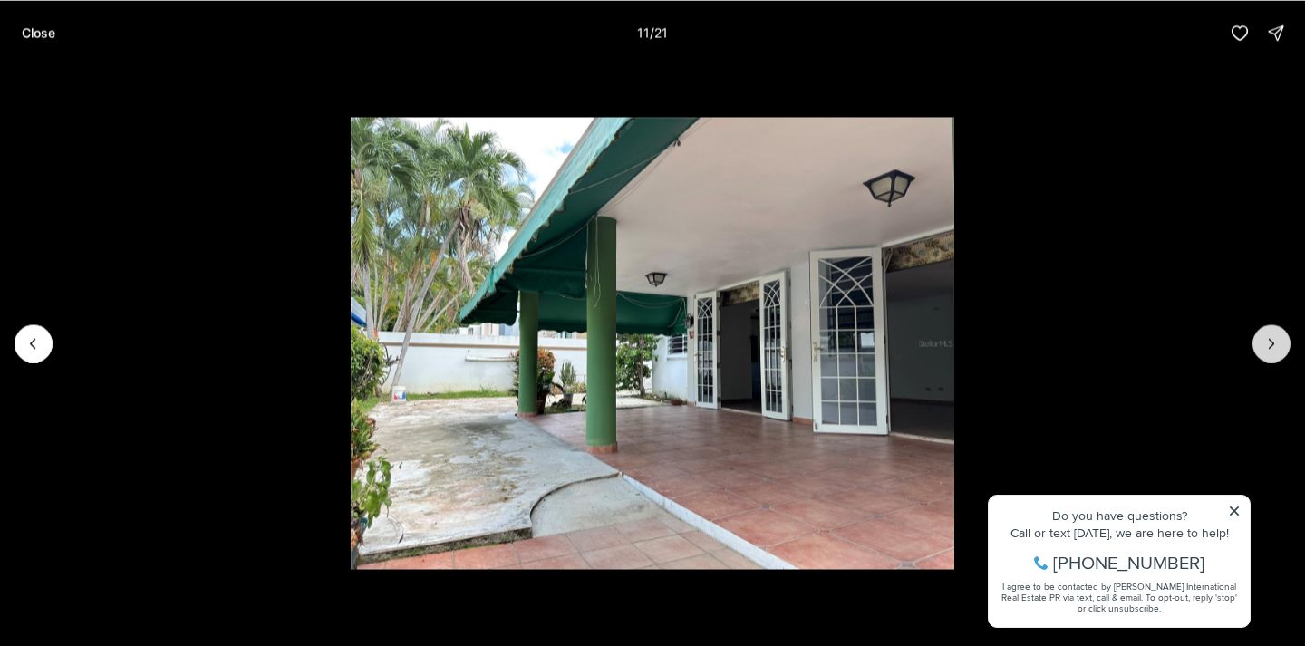
click at [1273, 349] on icon "Next slide" at bounding box center [1272, 343] width 18 height 18
